Goal: Task Accomplishment & Management: Use online tool/utility

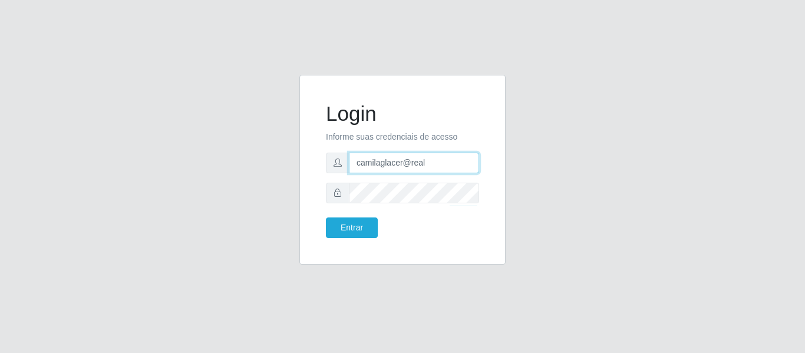
drag, startPoint x: 450, startPoint y: 167, endPoint x: 279, endPoint y: 172, distance: 171.0
click at [279, 172] on div "Login Informe suas credenciais de acesso camilaglacer@real Entrar" at bounding box center [403, 177] width 672 height 204
type input "camila@quaresmah"
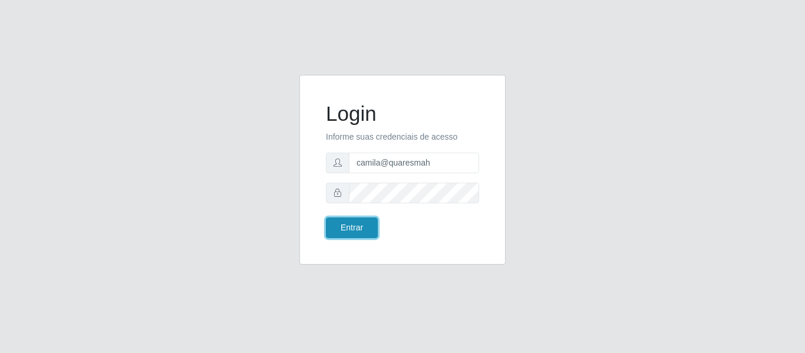
click at [357, 226] on button "Entrar" at bounding box center [352, 227] width 52 height 21
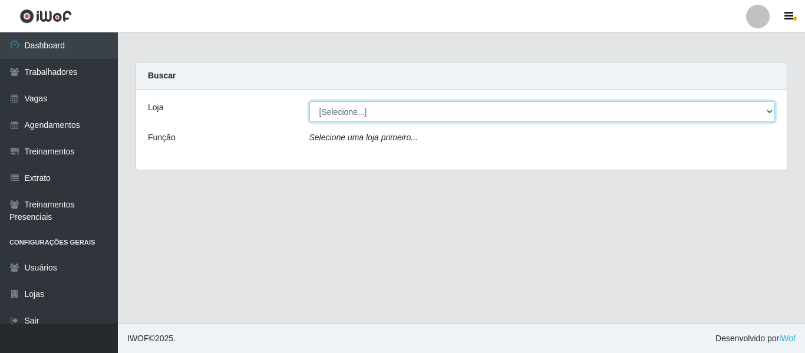
click at [379, 106] on select "[Selecione...] Super Quaresma Hortimercado" at bounding box center [542, 111] width 466 height 21
select select "511"
click at [309, 101] on select "[Selecione...] Super Quaresma Hortimercado" at bounding box center [542, 111] width 466 height 21
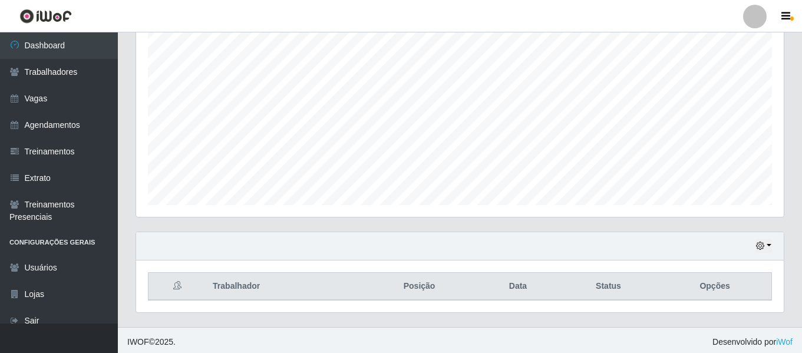
scroll to position [220, 0]
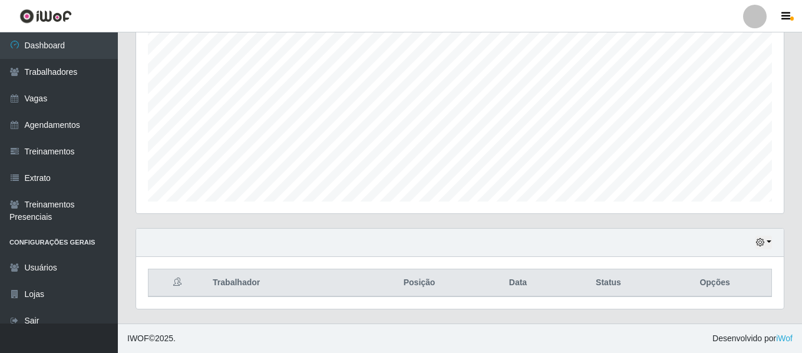
click at [753, 243] on div "Hoje 1 dia 3 dias 1 Semana Não encerrados" at bounding box center [460, 243] width 648 height 28
click at [762, 243] on icon "button" at bounding box center [760, 242] width 8 height 8
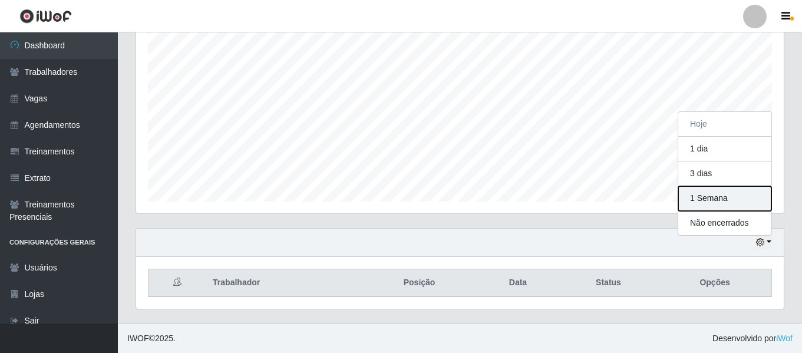
click at [702, 189] on button "1 Semana" at bounding box center [724, 198] width 93 height 25
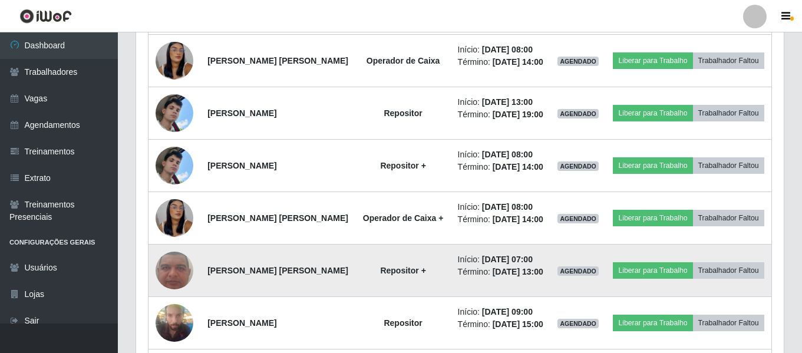
scroll to position [592, 0]
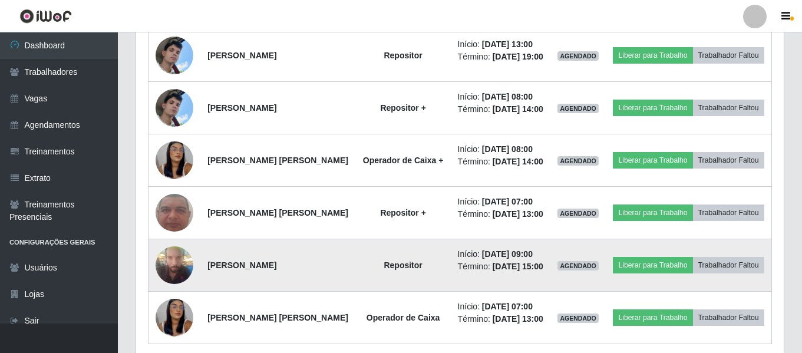
click at [172, 290] on img at bounding box center [175, 265] width 38 height 50
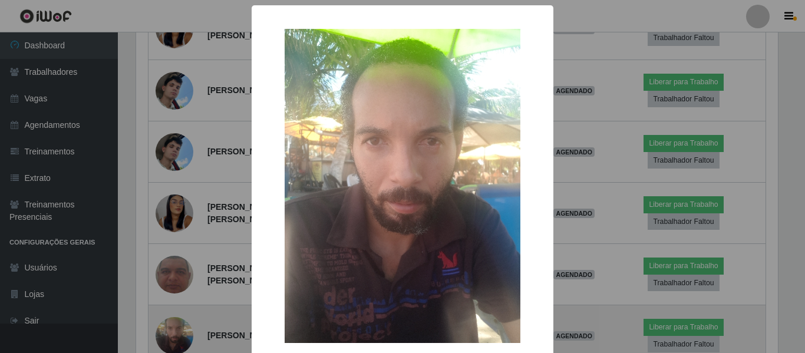
click at [172, 319] on div "× OK Cancel" at bounding box center [402, 176] width 805 height 353
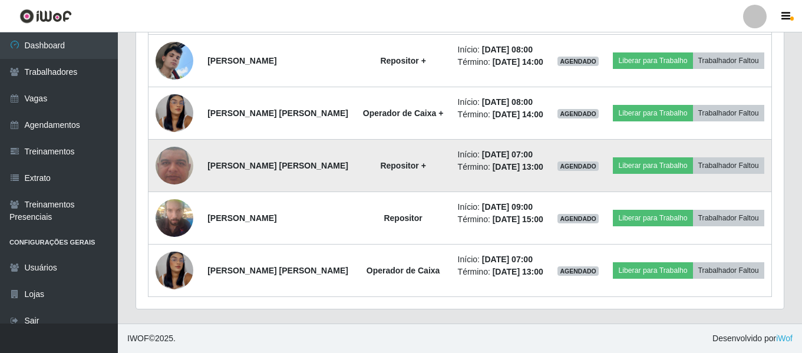
scroll to position [710, 0]
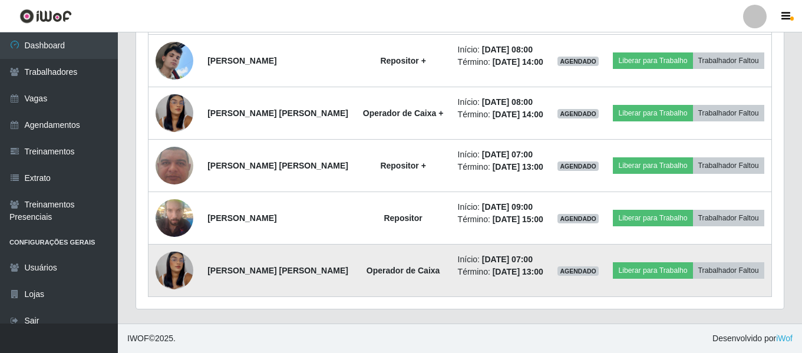
click at [180, 277] on img at bounding box center [175, 271] width 38 height 82
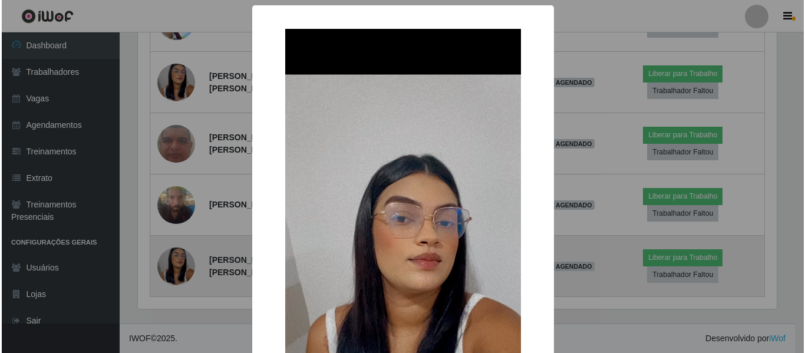
scroll to position [245, 642]
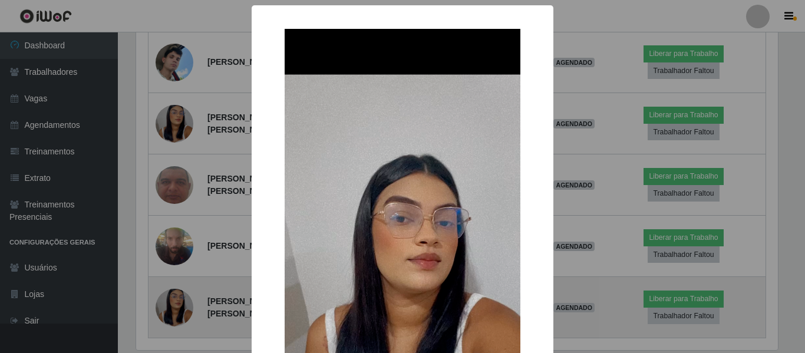
click at [180, 277] on div "× OK Cancel" at bounding box center [402, 176] width 805 height 353
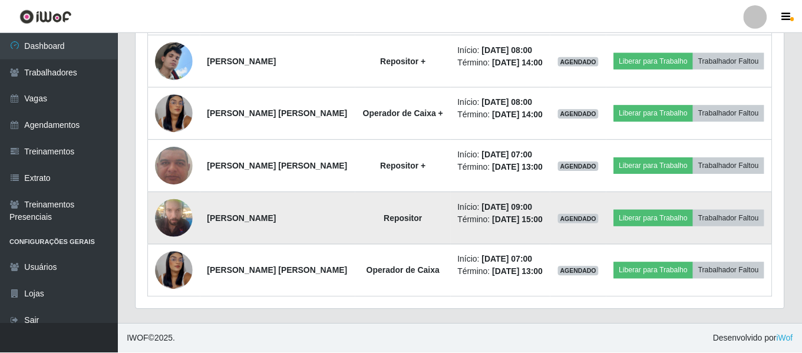
scroll to position [245, 648]
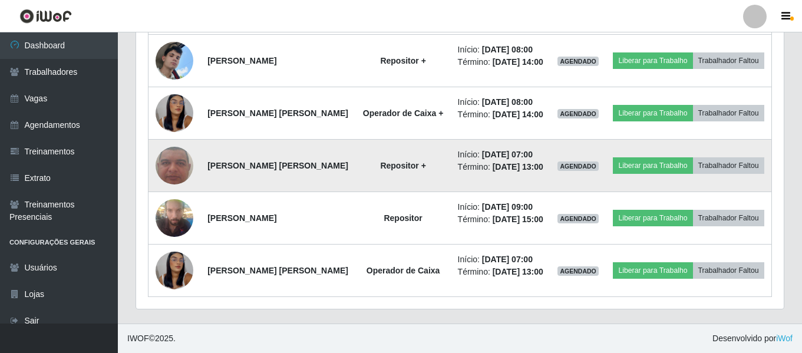
click at [167, 203] on img at bounding box center [175, 166] width 38 height 84
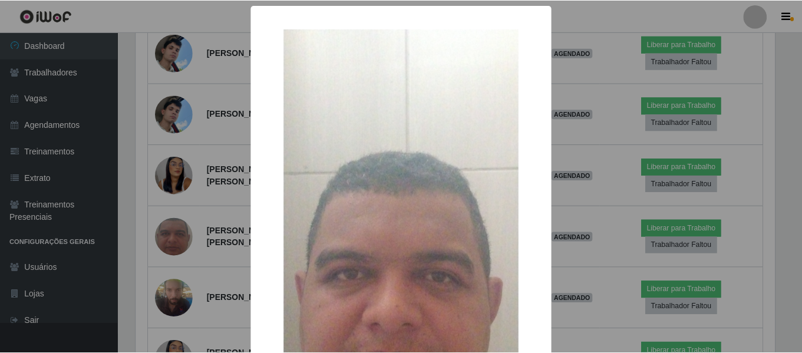
scroll to position [177, 0]
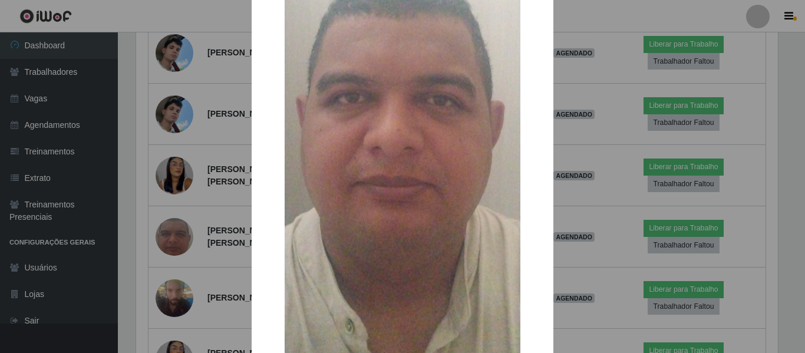
click at [101, 226] on div "× OK Cancel" at bounding box center [402, 176] width 805 height 353
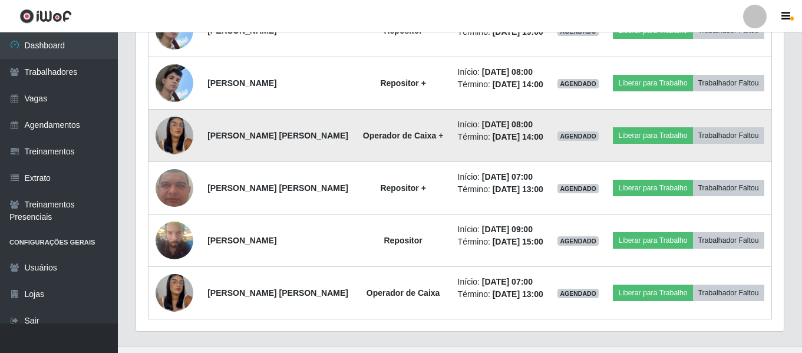
scroll to position [245, 648]
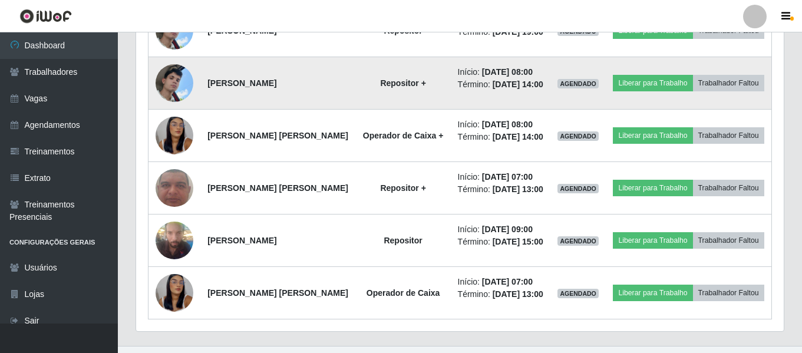
click at [179, 114] on img at bounding box center [175, 83] width 38 height 84
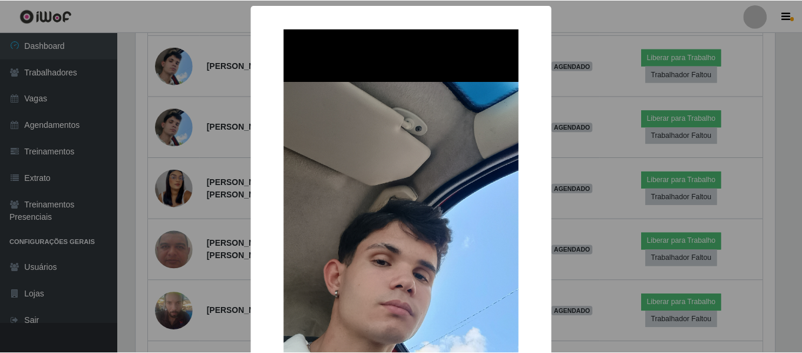
scroll to position [118, 0]
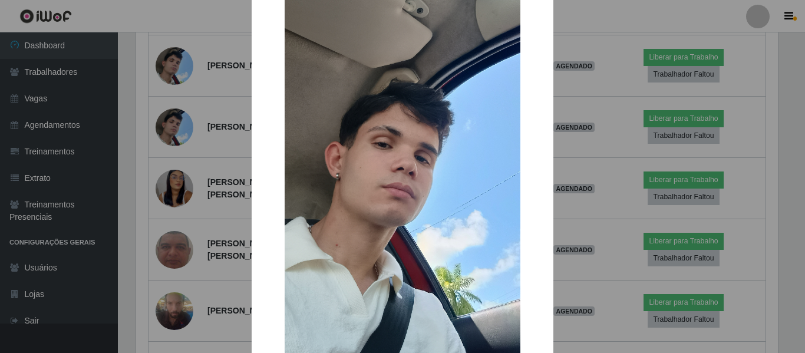
click at [161, 212] on div "× OK Cancel" at bounding box center [402, 176] width 805 height 353
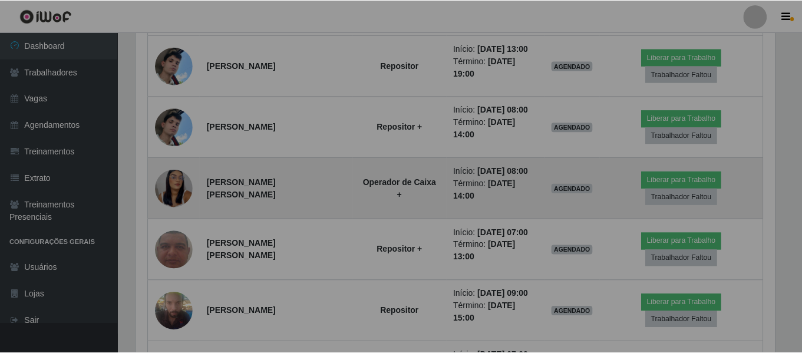
scroll to position [0, 0]
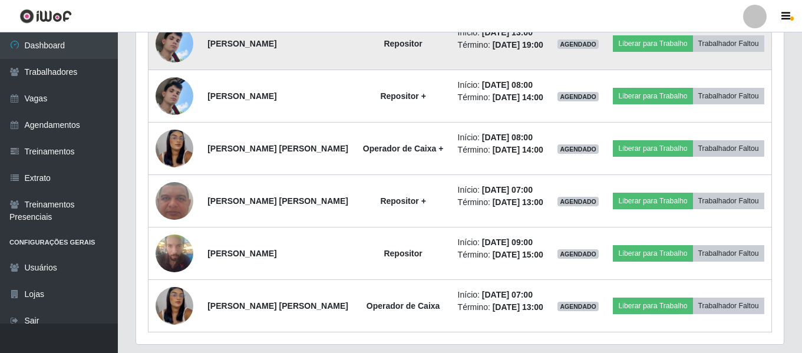
click at [188, 64] on img at bounding box center [175, 44] width 38 height 84
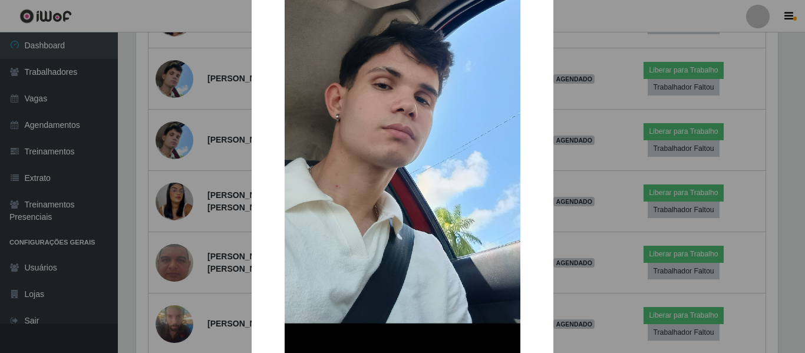
click at [153, 150] on div "× OK Cancel" at bounding box center [402, 176] width 805 height 353
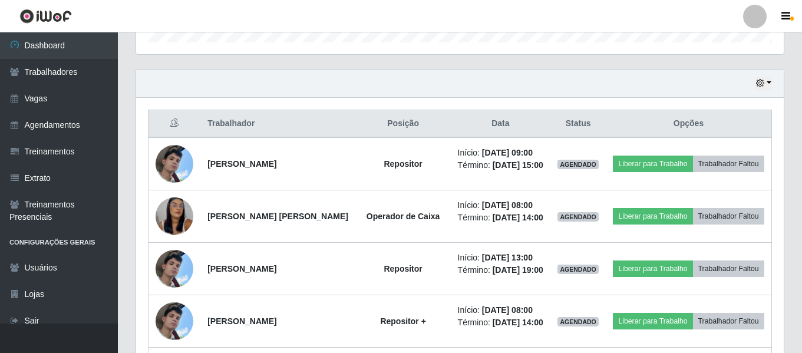
scroll to position [530, 0]
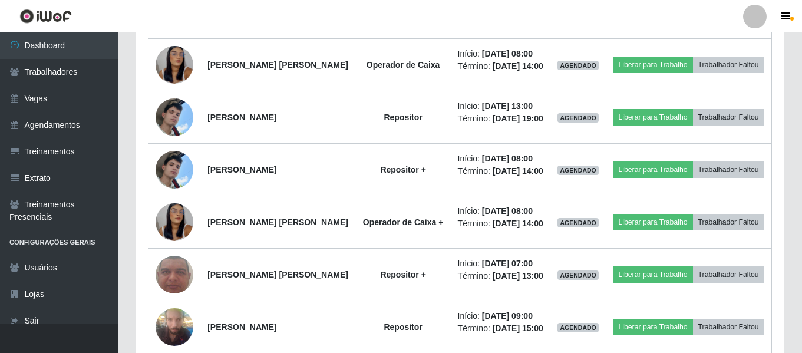
click at [763, 21] on div at bounding box center [755, 17] width 24 height 24
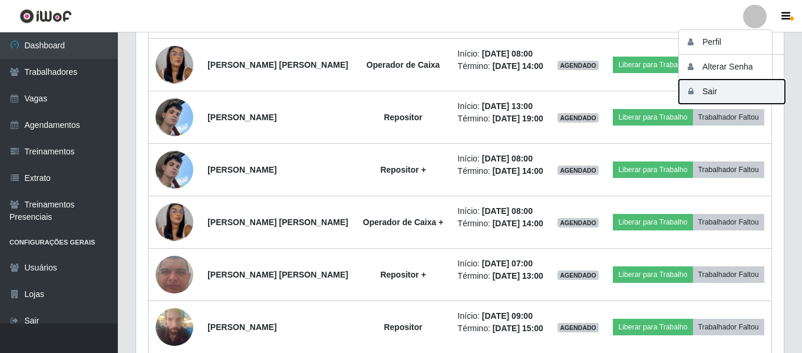
click at [723, 94] on button "Sair" at bounding box center [732, 92] width 106 height 24
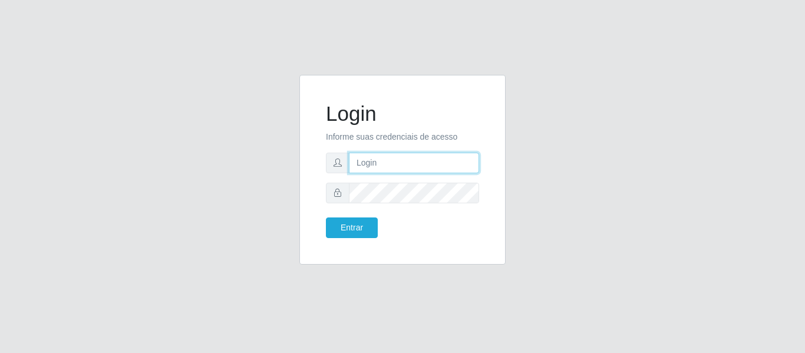
type input "camila@quaresmah"
